Goal: Transaction & Acquisition: Purchase product/service

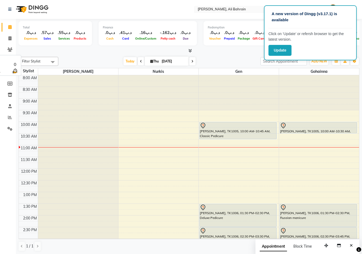
scroll to position [47, 0]
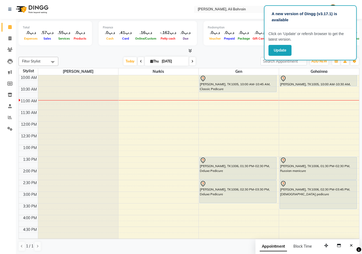
click at [203, 79] on icon at bounding box center [203, 78] width 6 height 6
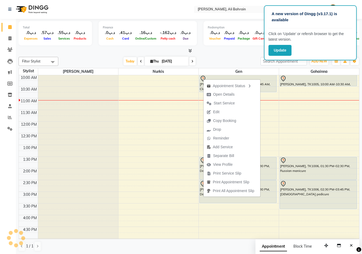
click at [203, 79] on div "Appointment Status Open Details Start Service Edit Copy Booking Drop Reminder A…" at bounding box center [231, 138] width 57 height 118
click at [220, 95] on span "Open Details" at bounding box center [223, 94] width 21 height 6
select select "7"
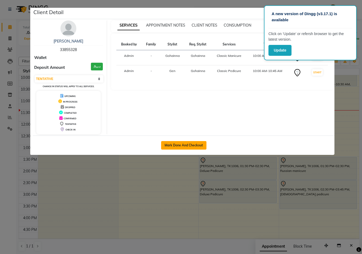
click at [181, 143] on button "Mark Done And Checkout" at bounding box center [183, 145] width 45 height 8
select select "service"
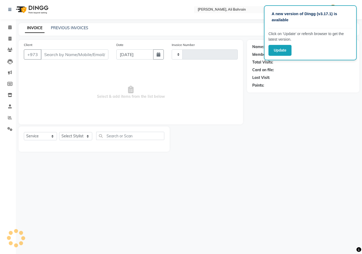
type input "0693"
select select "7769"
type input "33855328"
select select "69932"
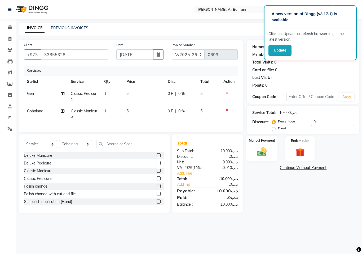
click at [264, 146] on img at bounding box center [262, 151] width 15 height 11
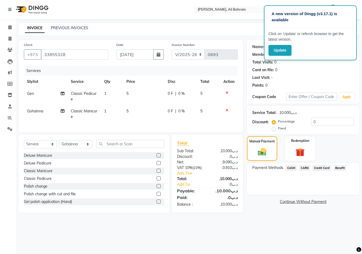
click at [291, 169] on span "CASH" at bounding box center [291, 168] width 11 height 6
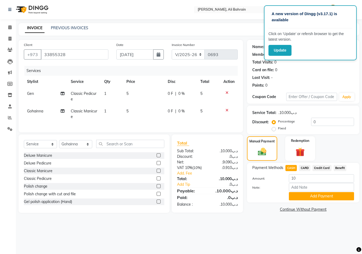
click at [303, 196] on button "Add Payment" at bounding box center [321, 196] width 65 height 8
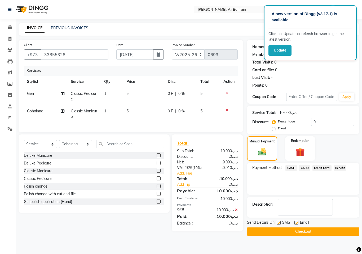
click at [303, 231] on button "Checkout" at bounding box center [303, 231] width 112 height 8
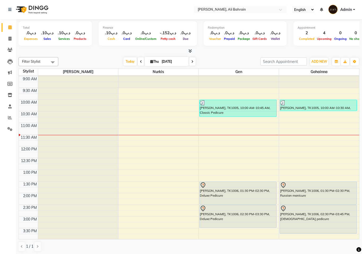
scroll to position [21, 0]
